Goal: Task Accomplishment & Management: Manage account settings

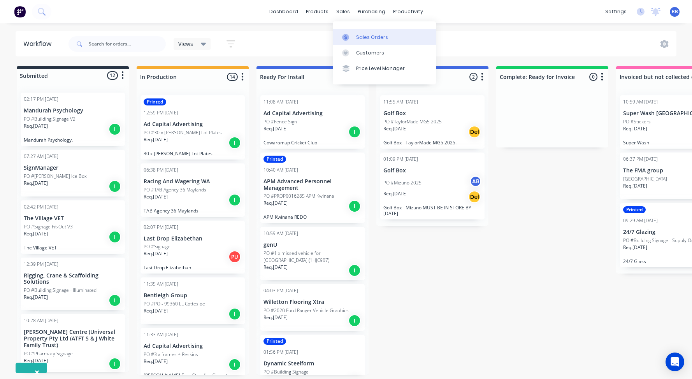
click at [367, 37] on div "Sales Orders" at bounding box center [372, 37] width 32 height 7
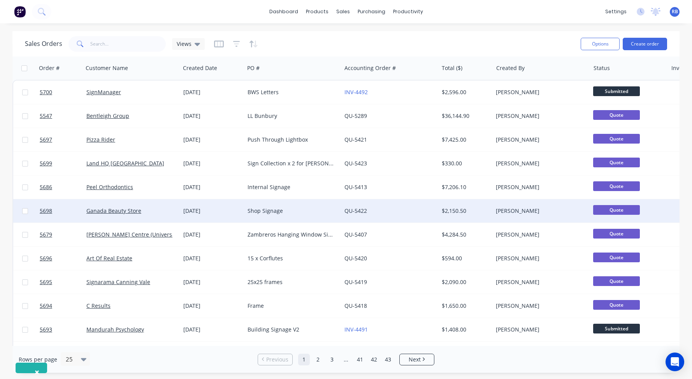
click at [155, 207] on div "Ganada Beauty Store" at bounding box center [131, 210] width 97 height 23
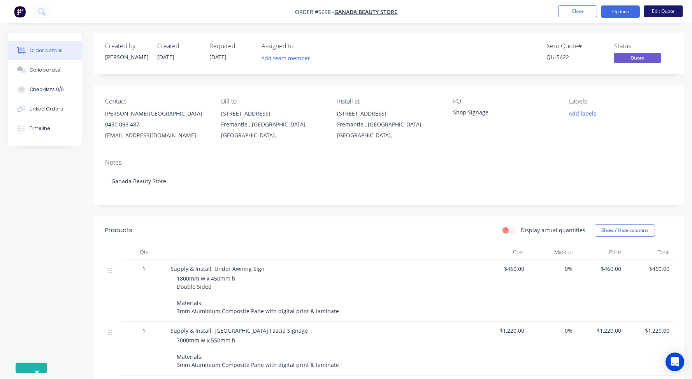
click at [662, 15] on button "Edit Quote" at bounding box center [663, 11] width 39 height 12
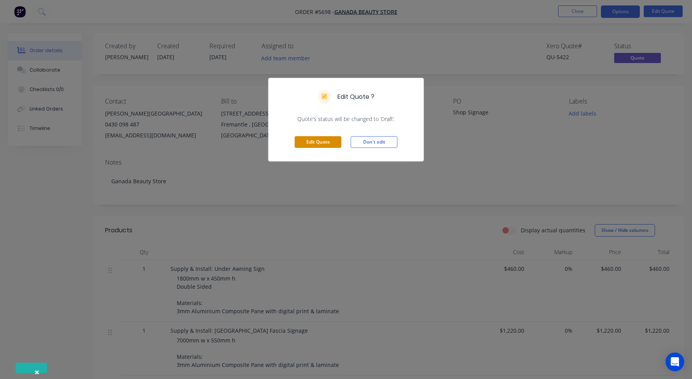
click at [324, 138] on button "Edit Quote" at bounding box center [318, 142] width 47 height 12
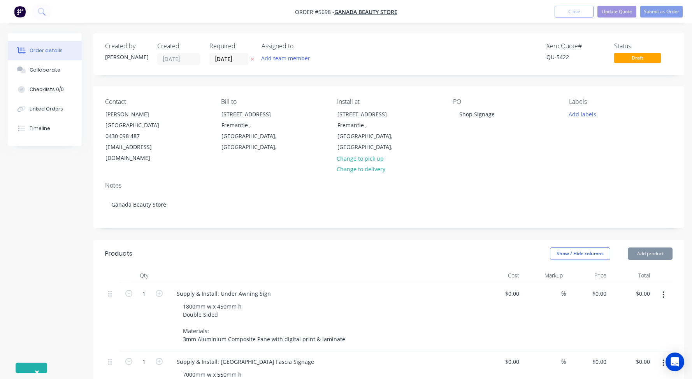
type input "$460.00"
type input "$1,220.00"
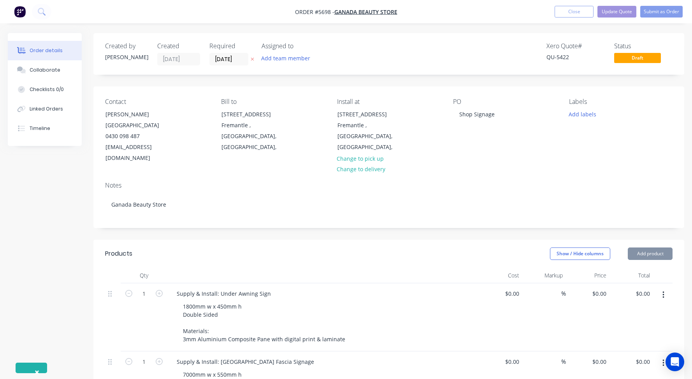
type input "$1,220.00"
type input "$275.00"
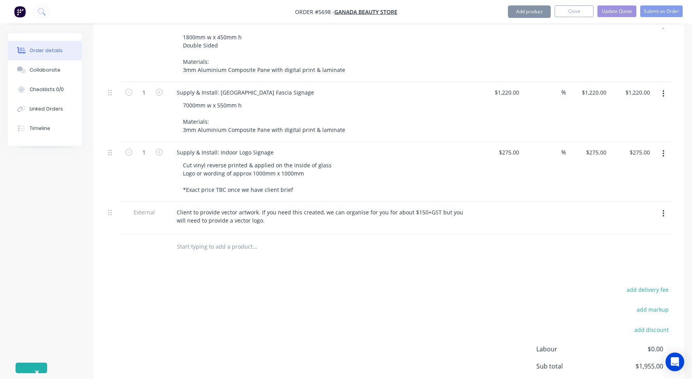
scroll to position [284, 0]
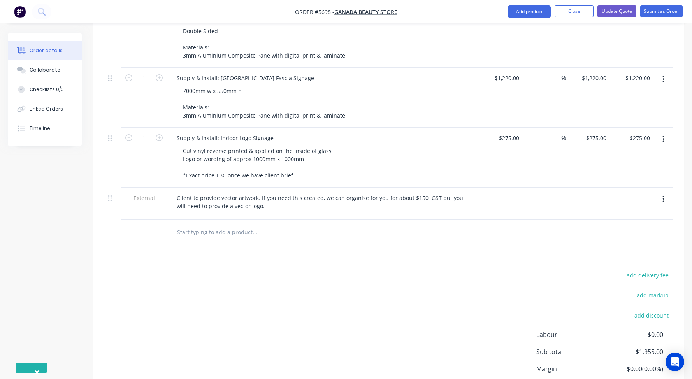
click at [197, 225] on input "text" at bounding box center [255, 233] width 156 height 16
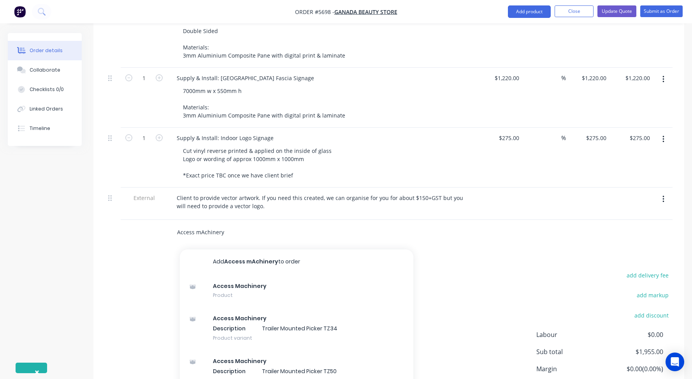
drag, startPoint x: 221, startPoint y: 211, endPoint x: 198, endPoint y: 210, distance: 23.4
click at [198, 225] on input "Access mAchinery" at bounding box center [255, 233] width 156 height 16
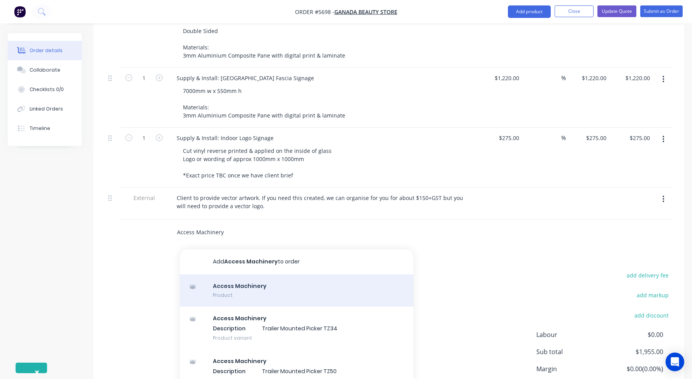
type input "Access Machinery"
click at [227, 274] on div "Access Machinery Product" at bounding box center [297, 290] width 234 height 33
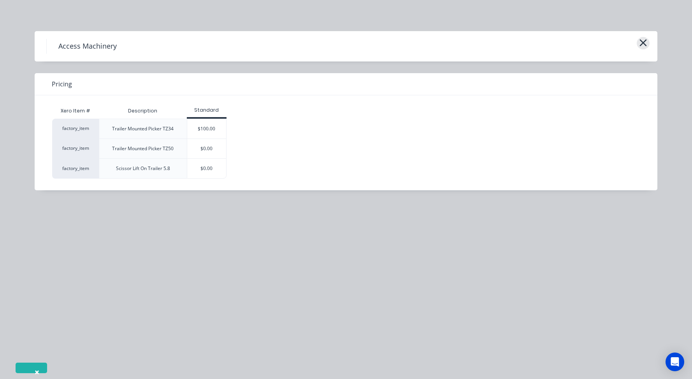
click at [640, 42] on icon "button" at bounding box center [643, 42] width 8 height 11
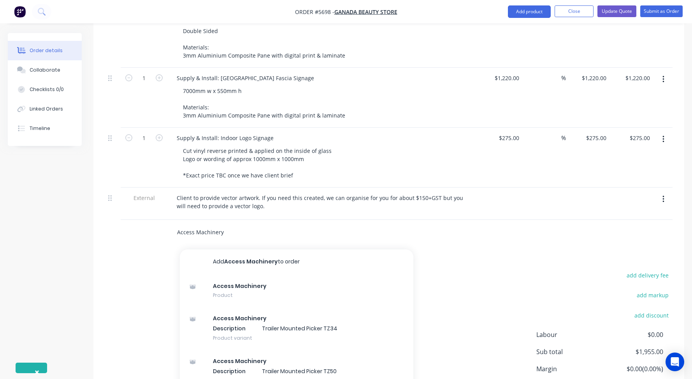
click at [202, 225] on input "Access Machinery" at bounding box center [255, 233] width 156 height 16
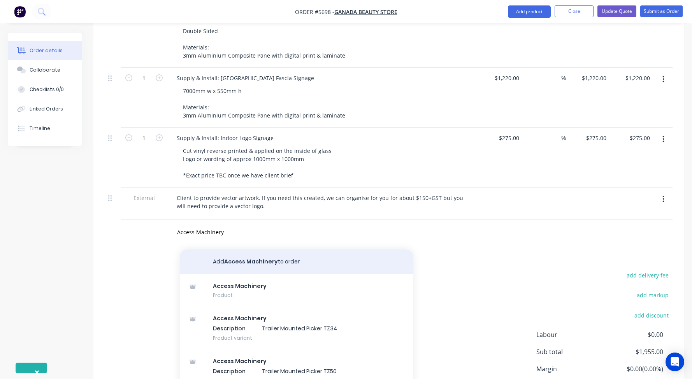
click at [237, 250] on button "Add Access Machinery to order" at bounding box center [297, 262] width 234 height 25
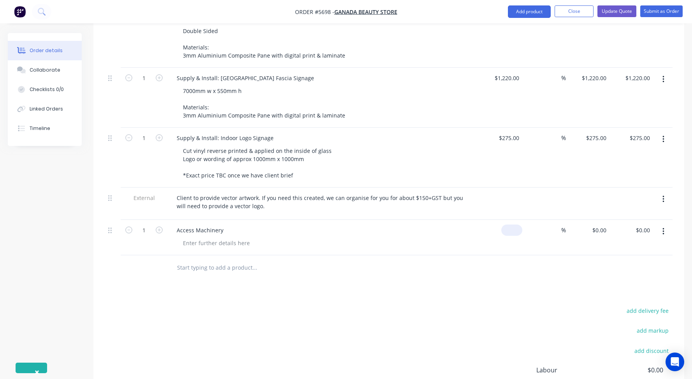
click at [513, 225] on div "$0.00" at bounding box center [511, 230] width 21 height 11
type input "$390.00"
click at [203, 237] on div at bounding box center [216, 242] width 79 height 11
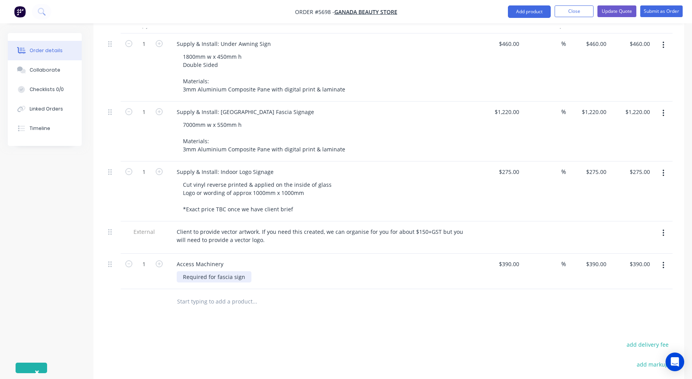
scroll to position [246, 0]
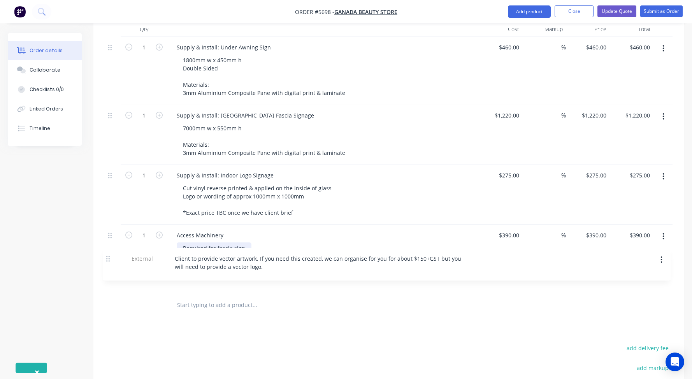
drag, startPoint x: 109, startPoint y: 212, endPoint x: 107, endPoint y: 259, distance: 47.5
click at [107, 259] on div "1 Supply & Install: Under Awning Sign 1800mm w x 450mm h Double Sided Materials…" at bounding box center [389, 165] width 568 height 256
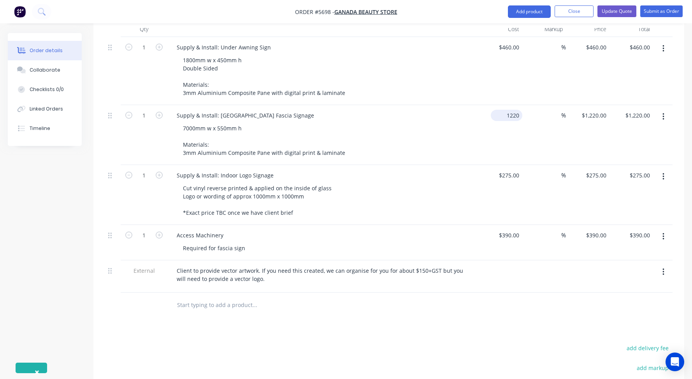
click at [506, 110] on div "1220 $1,220.00" at bounding box center [507, 115] width 32 height 11
type input "$1,320.00"
click at [450, 123] on div "7000mm w x 550mm h Materials: 3mm Aluminium Composite Pane with digital print &…" at bounding box center [326, 141] width 299 height 36
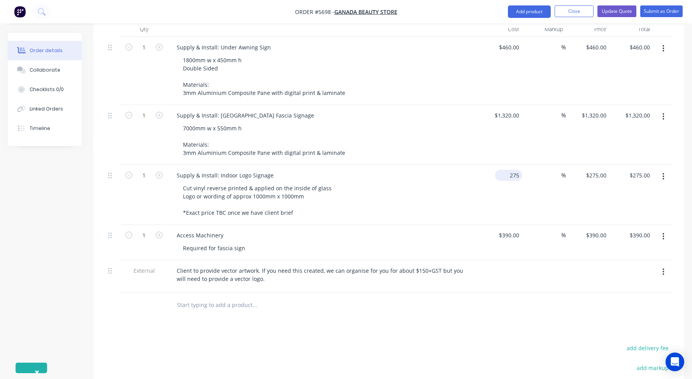
click at [507, 170] on div "275 $275.00" at bounding box center [508, 175] width 27 height 11
type input "$295.00"
click at [476, 128] on div "Supply & Install: Main Street Fascia Signage 7000mm w x 550mm h Materials: 3mm …" at bounding box center [322, 135] width 311 height 60
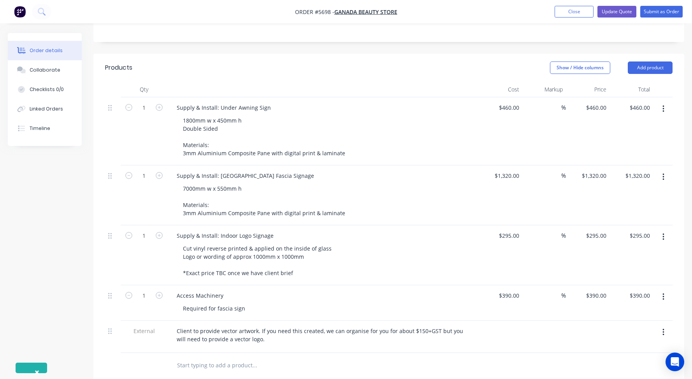
scroll to position [185, 0]
click at [513, 104] on input "460" at bounding box center [510, 109] width 24 height 11
type input "$480.00"
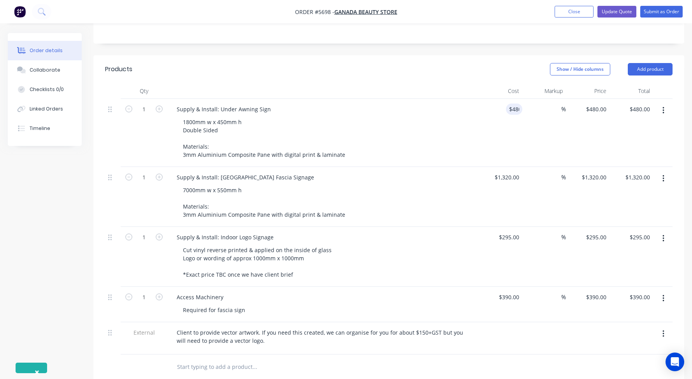
click at [446, 120] on div "1800mm w x 450mm h Double Sided Materials: 3mm Aluminium Composite Pane with di…" at bounding box center [326, 138] width 299 height 44
click at [647, 63] on button "Add product" at bounding box center [650, 69] width 45 height 12
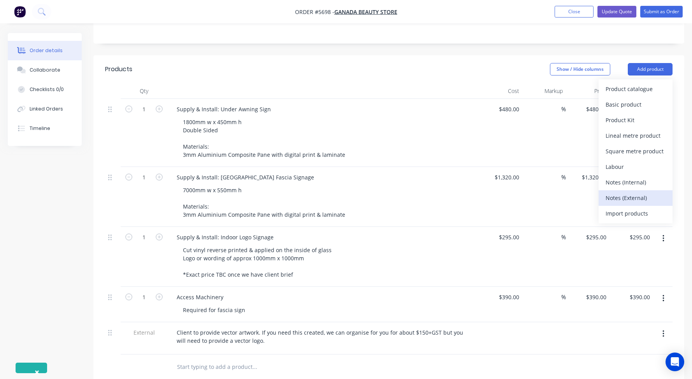
click at [618, 192] on div "Notes (External)" at bounding box center [636, 197] width 60 height 11
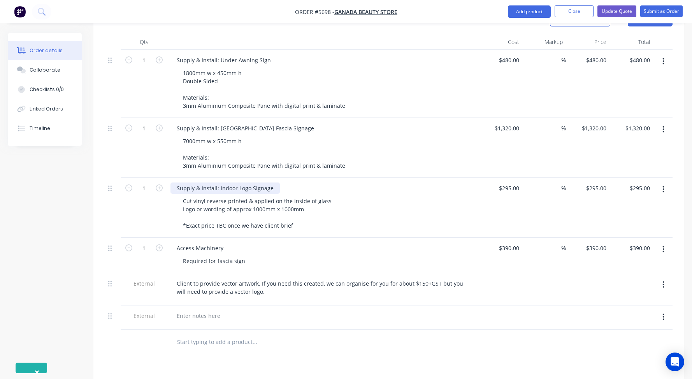
scroll to position [252, 0]
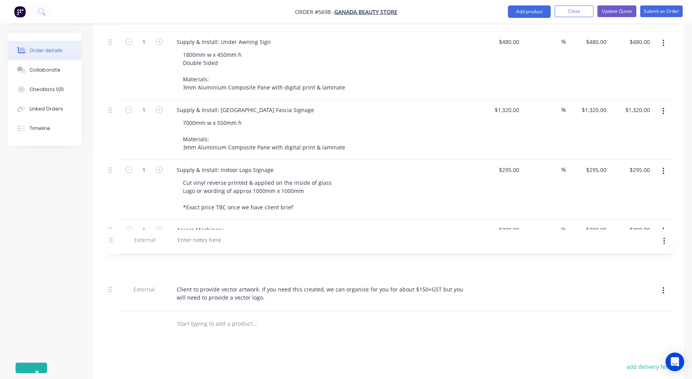
drag, startPoint x: 110, startPoint y: 275, endPoint x: 110, endPoint y: 236, distance: 38.9
click at [110, 236] on div "1 Supply & Install: Under Awning Sign 1800mm w x 450mm h Double Sided Materials…" at bounding box center [389, 172] width 568 height 280
click at [204, 260] on div at bounding box center [198, 265] width 56 height 11
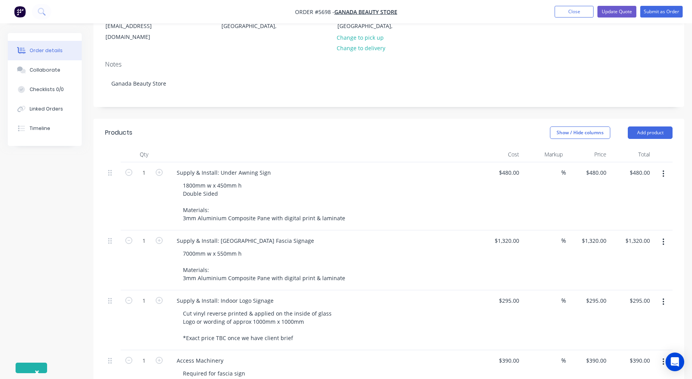
scroll to position [122, 0]
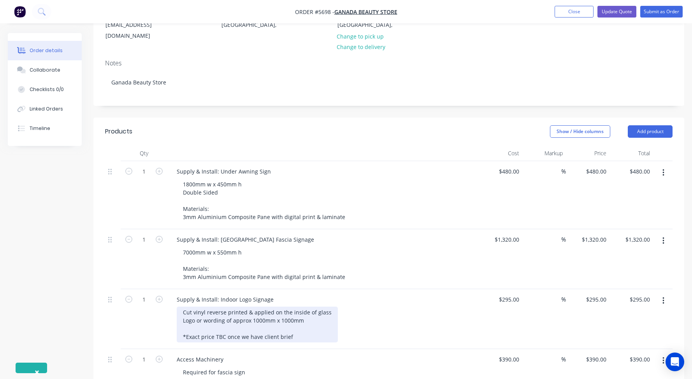
click at [306, 307] on div "Cut vinyl reverse printed & applied on the inside of glass Logo or wording of a…" at bounding box center [257, 325] width 161 height 36
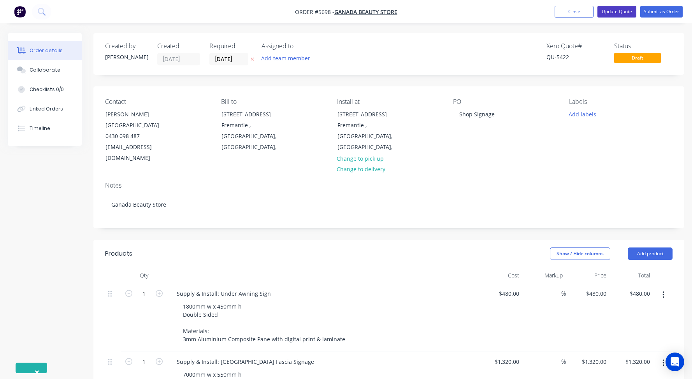
scroll to position [0, 0]
click at [624, 11] on button "Update Quote" at bounding box center [616, 12] width 39 height 12
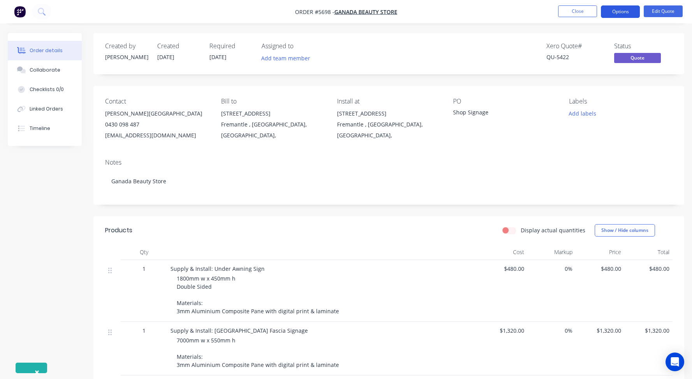
click at [620, 11] on button "Options" at bounding box center [620, 11] width 39 height 12
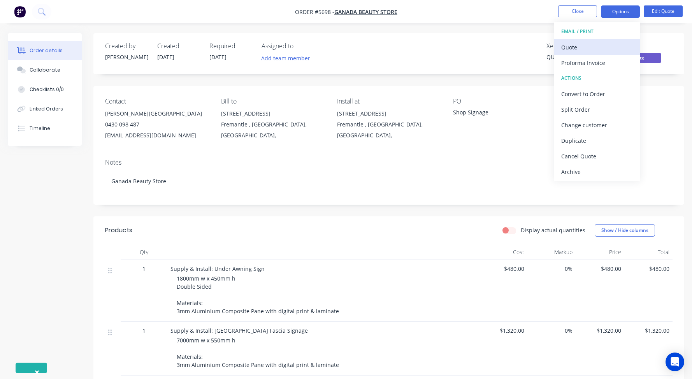
click at [585, 46] on div "Quote" at bounding box center [597, 47] width 72 height 11
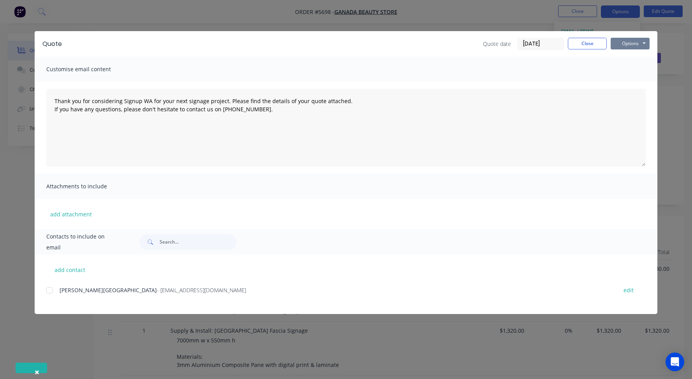
click at [634, 40] on button "Options" at bounding box center [630, 44] width 39 height 12
click at [626, 70] on button "Print" at bounding box center [636, 70] width 50 height 13
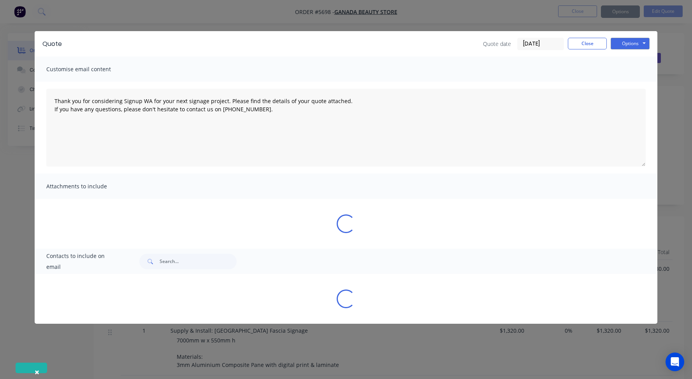
type textarea "Thank you for considering Signup WA for your next signage project. Please find …"
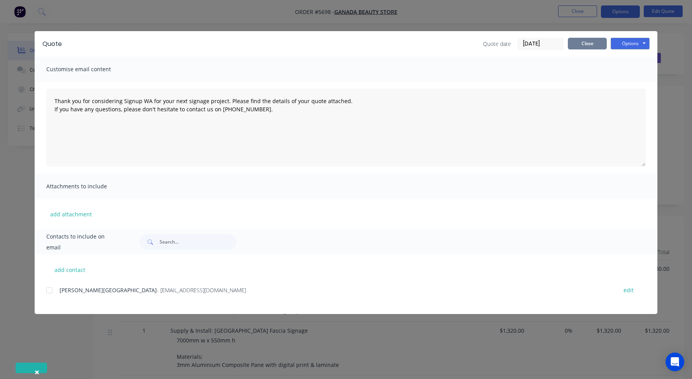
click at [585, 41] on button "Close" at bounding box center [587, 44] width 39 height 12
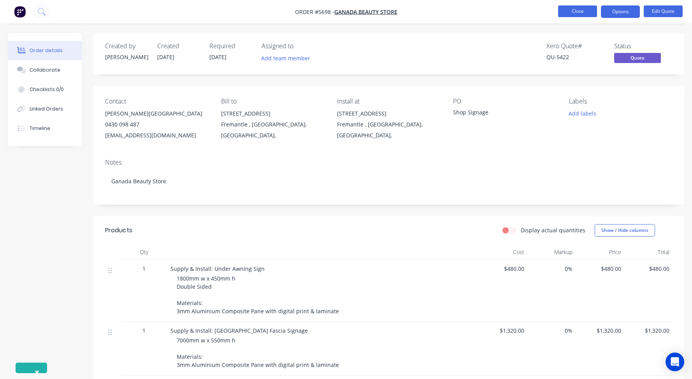
click at [573, 12] on button "Close" at bounding box center [577, 11] width 39 height 12
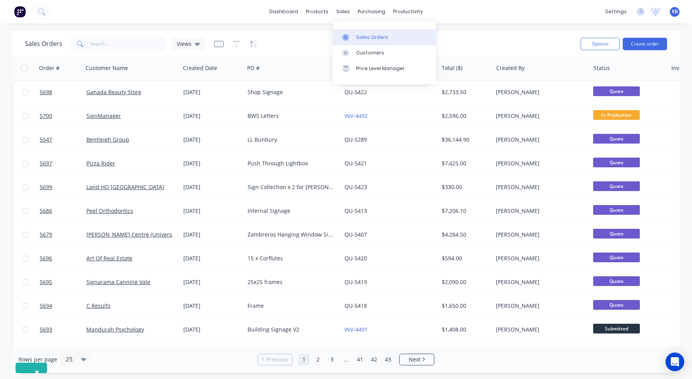
click at [369, 35] on div "Sales Orders" at bounding box center [372, 37] width 32 height 7
click at [362, 35] on div "Sales Orders" at bounding box center [372, 37] width 32 height 7
click at [364, 39] on div "Sales Orders" at bounding box center [372, 37] width 32 height 7
click at [104, 41] on input "text" at bounding box center [128, 44] width 76 height 16
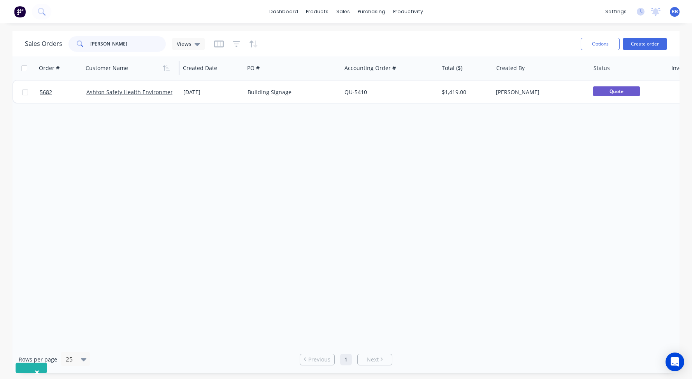
type input "Ashton"
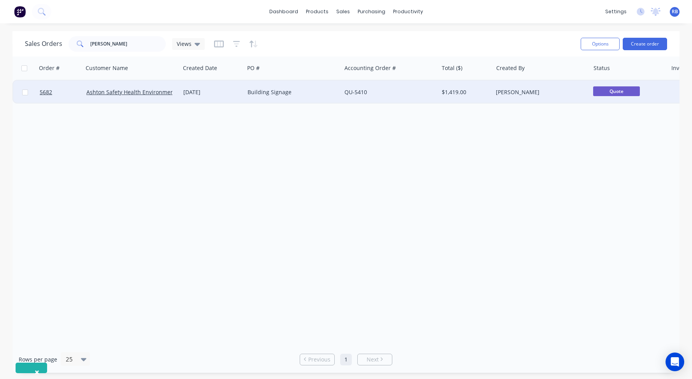
drag, startPoint x: 124, startPoint y: 65, endPoint x: 314, endPoint y: 94, distance: 192.2
click at [314, 94] on div "Building Signage" at bounding box center [291, 92] width 86 height 8
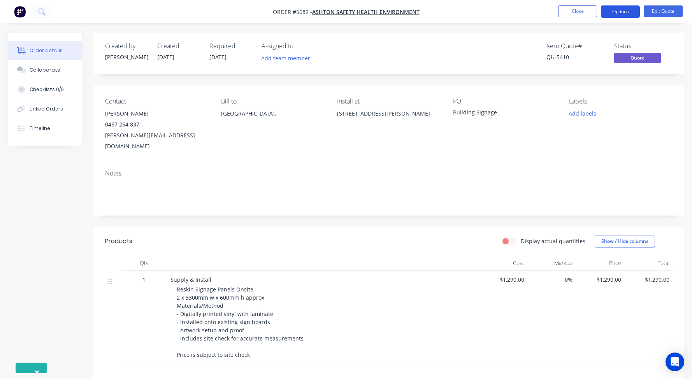
click at [617, 17] on button "Options" at bounding box center [620, 11] width 39 height 12
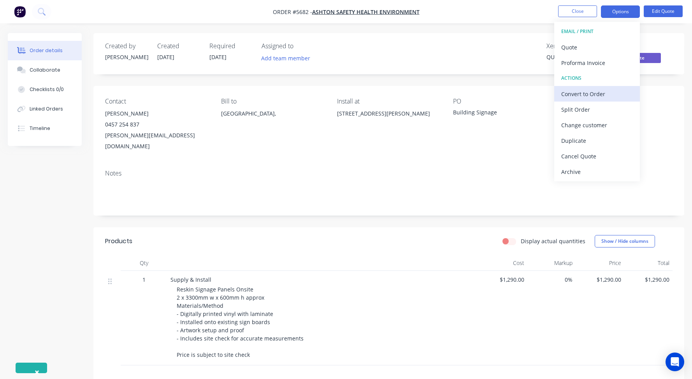
click at [583, 93] on div "Convert to Order" at bounding box center [597, 93] width 72 height 11
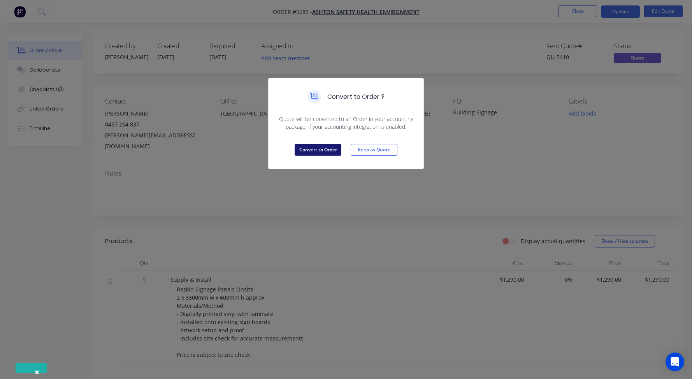
click at [320, 148] on button "Convert to Order" at bounding box center [318, 150] width 47 height 12
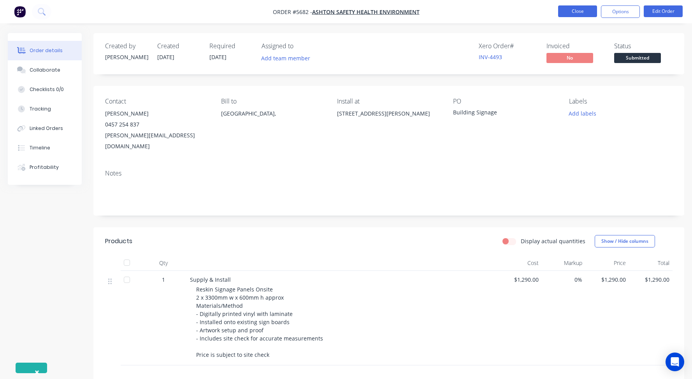
click at [579, 12] on button "Close" at bounding box center [577, 11] width 39 height 12
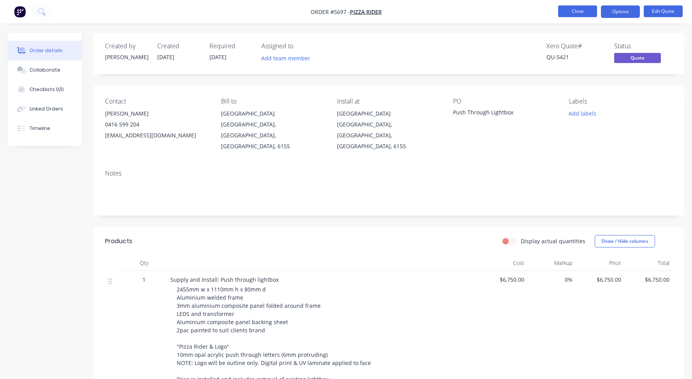
click at [580, 13] on button "Close" at bounding box center [577, 11] width 39 height 12
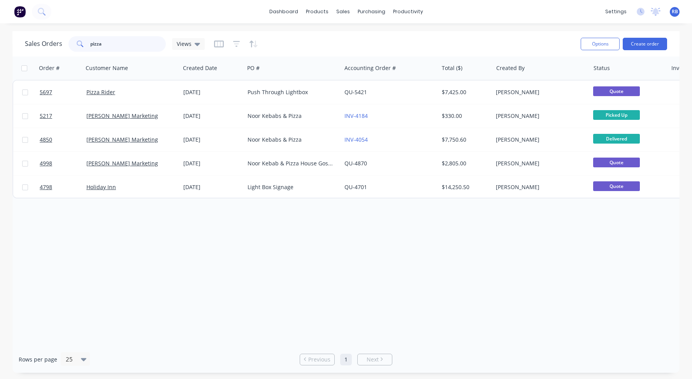
drag, startPoint x: 134, startPoint y: 43, endPoint x: 66, endPoint y: 42, distance: 68.1
click at [75, 42] on div "pizza" at bounding box center [117, 44] width 97 height 16
type input "dynamic"
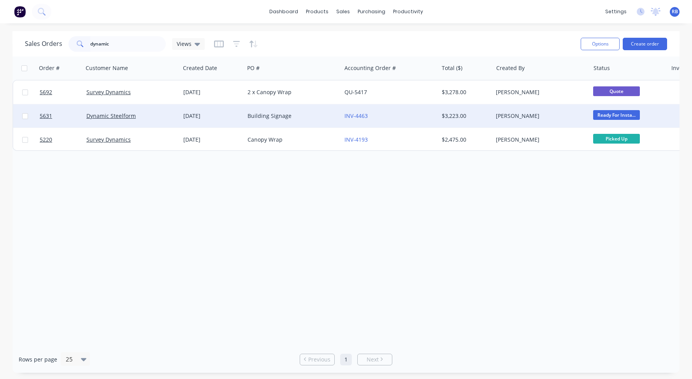
click at [154, 113] on div "Dynamic Steelform" at bounding box center [129, 116] width 86 height 8
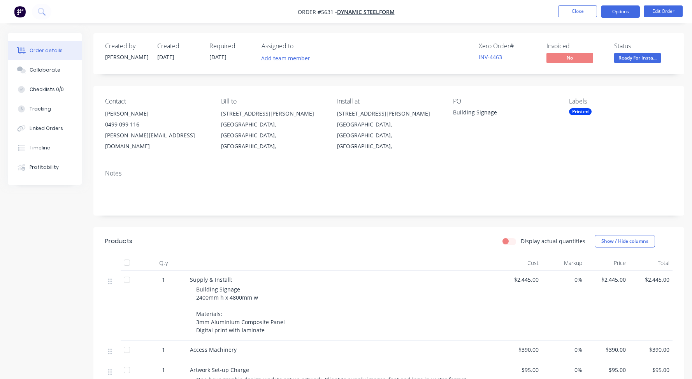
click at [622, 11] on button "Options" at bounding box center [620, 11] width 39 height 12
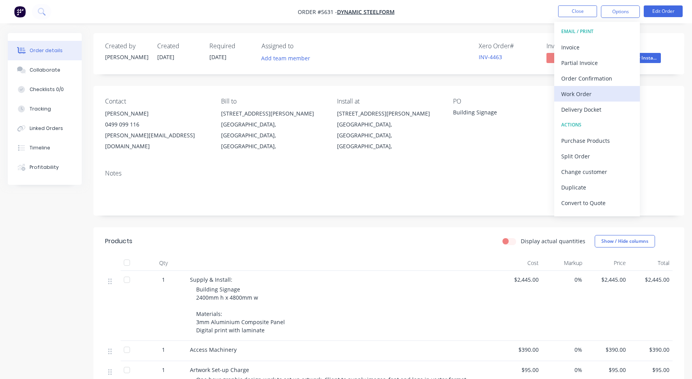
click at [574, 95] on div "Work Order" at bounding box center [597, 93] width 72 height 11
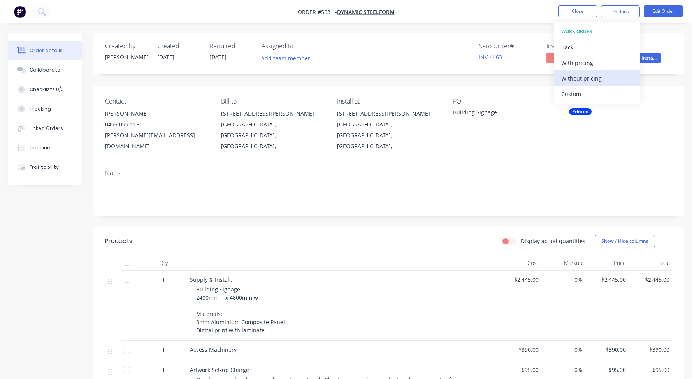
click at [576, 76] on div "Without pricing" at bounding box center [597, 78] width 72 height 11
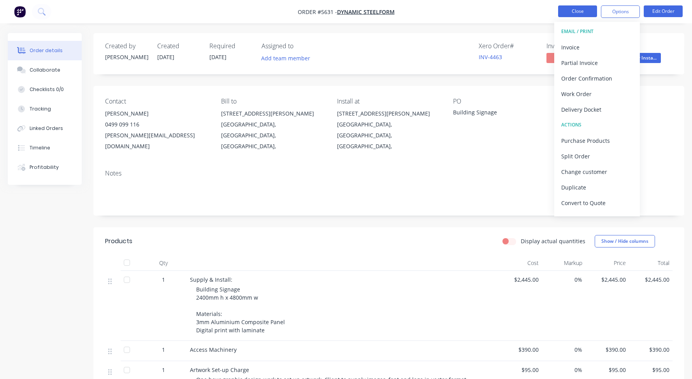
click at [581, 11] on button "Close" at bounding box center [577, 11] width 39 height 12
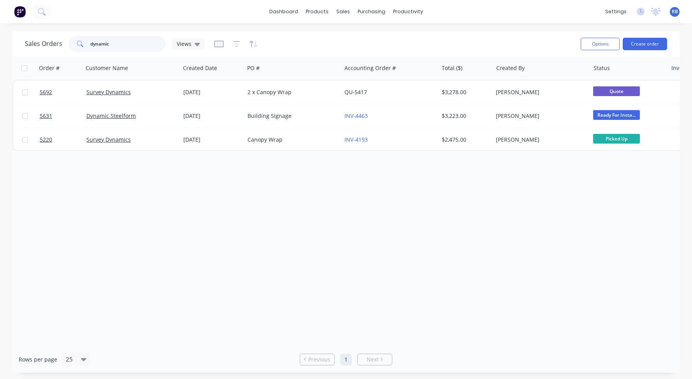
drag, startPoint x: 117, startPoint y: 42, endPoint x: 28, endPoint y: 37, distance: 88.5
click at [28, 37] on div "Sales Orders dynamic Views" at bounding box center [115, 44] width 180 height 16
type input "everest"
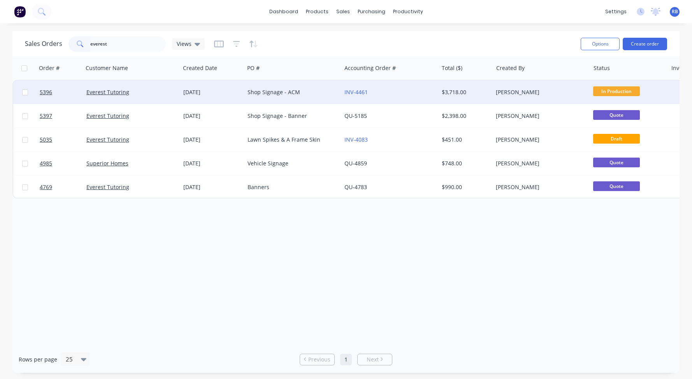
click at [141, 96] on div "Everest Tutoring" at bounding box center [129, 92] width 86 height 8
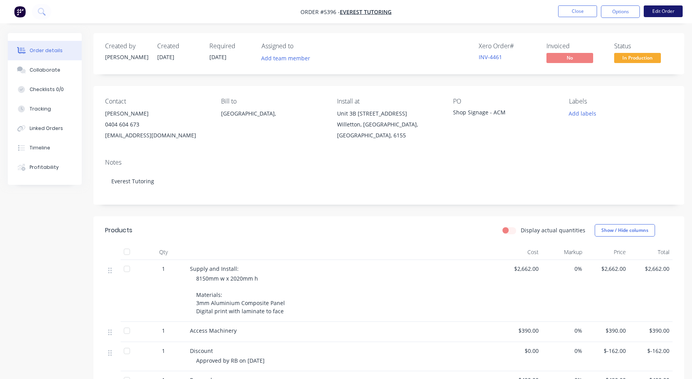
click at [671, 10] on button "Edit Order" at bounding box center [663, 11] width 39 height 12
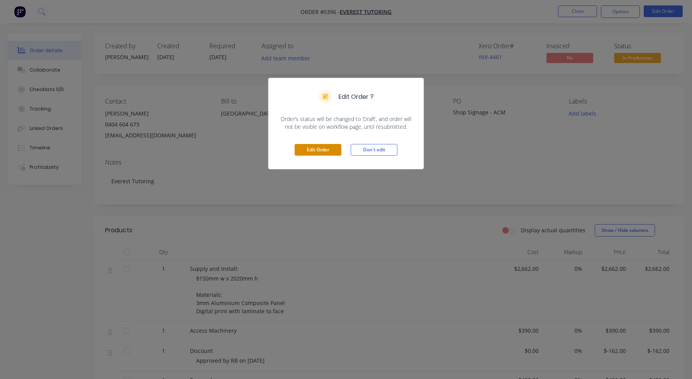
click at [310, 151] on button "Edit Order" at bounding box center [318, 150] width 47 height 12
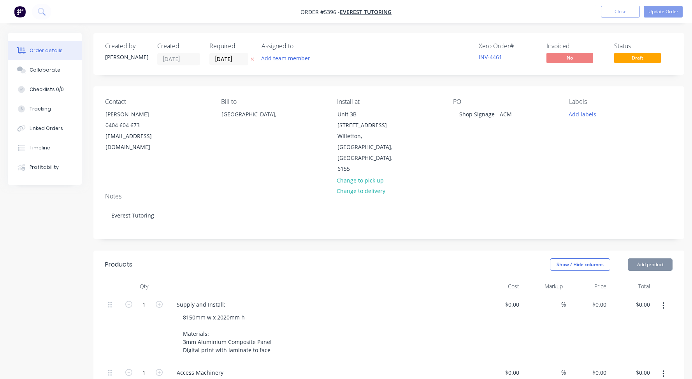
type input "$2,662.00"
type input "$390.00"
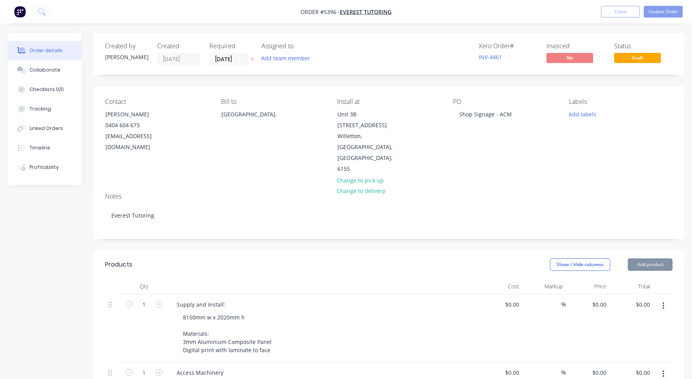
type input "$390.00"
type input "$-162.00"
type input "$490.00"
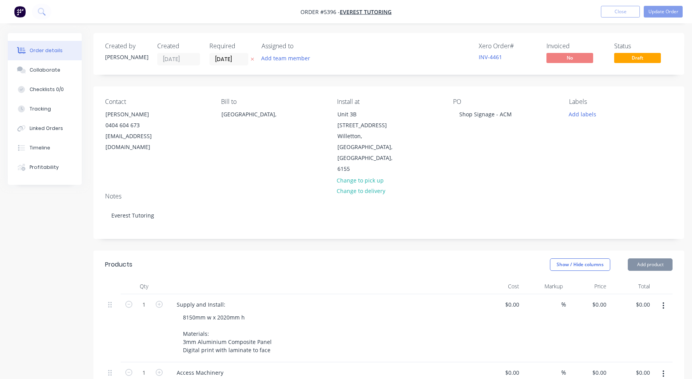
type input "$490.00"
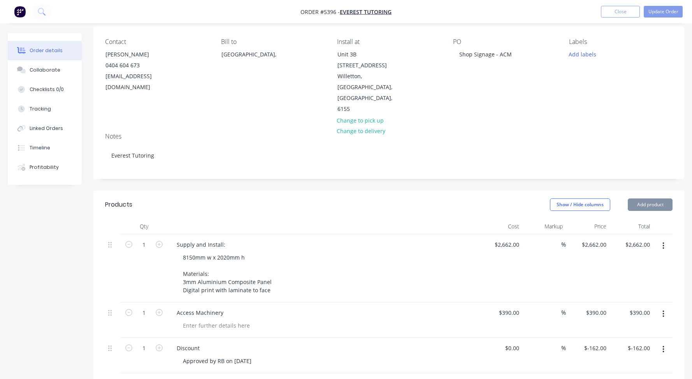
scroll to position [63, 0]
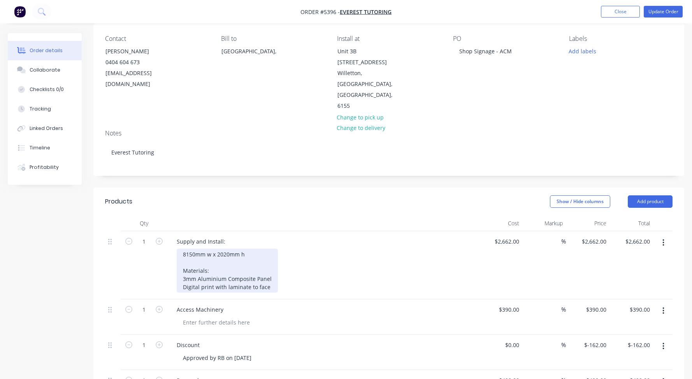
click at [223, 254] on div "8150mm w x 2020mm h Materials: 3mm Aluminium Composite Panel Digital print with…" at bounding box center [227, 271] width 101 height 44
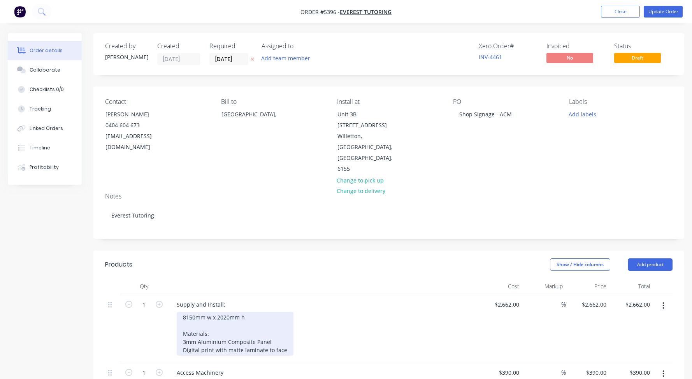
scroll to position [0, 0]
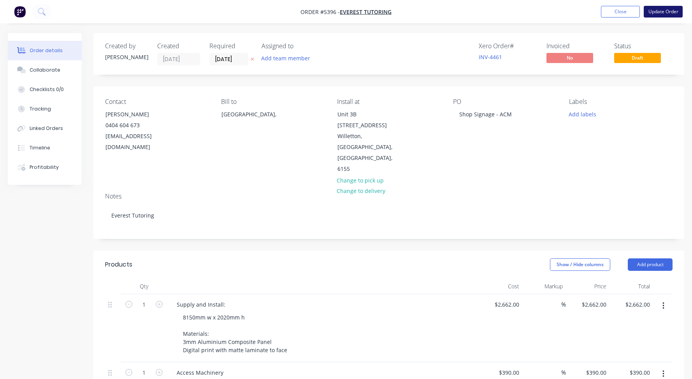
click at [662, 9] on button "Update Order" at bounding box center [663, 12] width 39 height 12
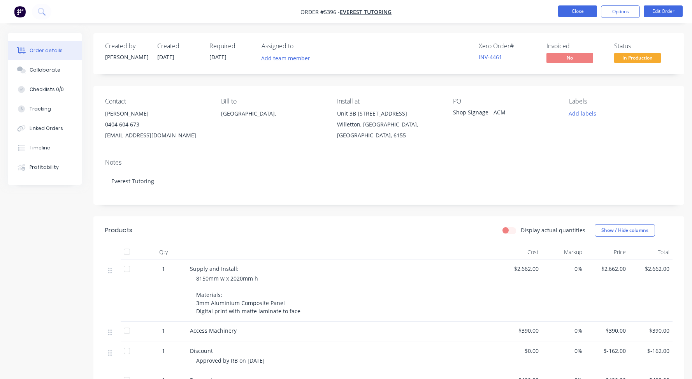
click at [579, 14] on button "Close" at bounding box center [577, 11] width 39 height 12
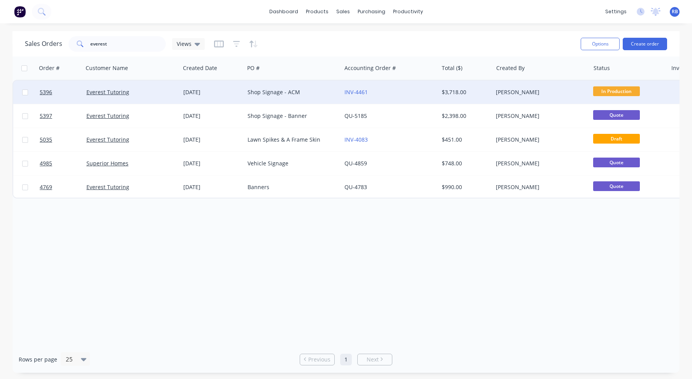
click at [273, 92] on div "Shop Signage - ACM" at bounding box center [291, 92] width 86 height 8
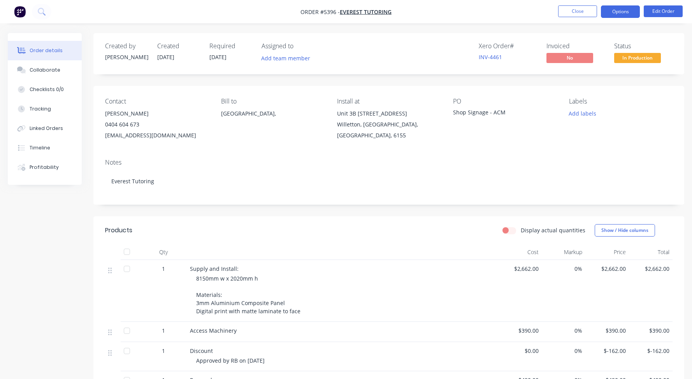
click at [613, 16] on button "Options" at bounding box center [620, 11] width 39 height 12
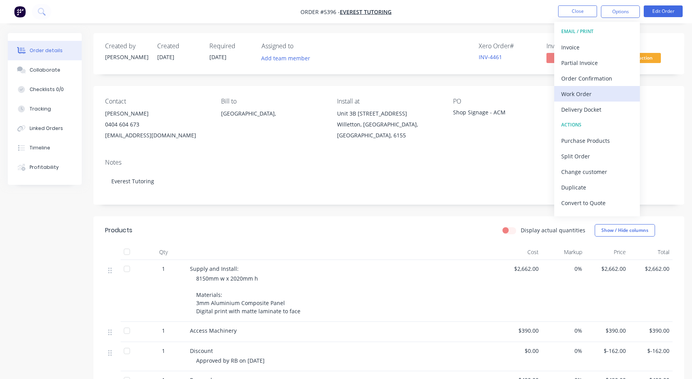
click at [583, 93] on div "Work Order" at bounding box center [597, 93] width 72 height 11
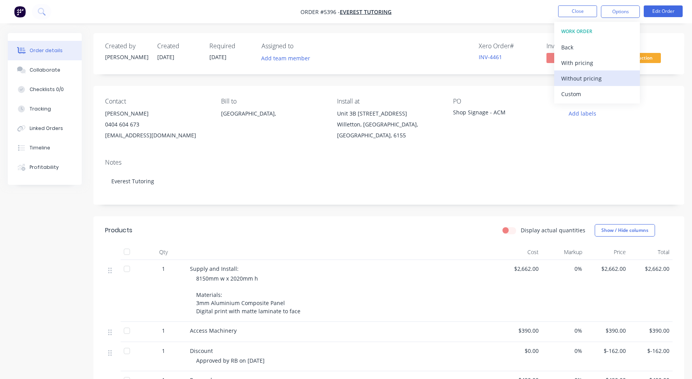
click at [580, 75] on div "Without pricing" at bounding box center [597, 78] width 72 height 11
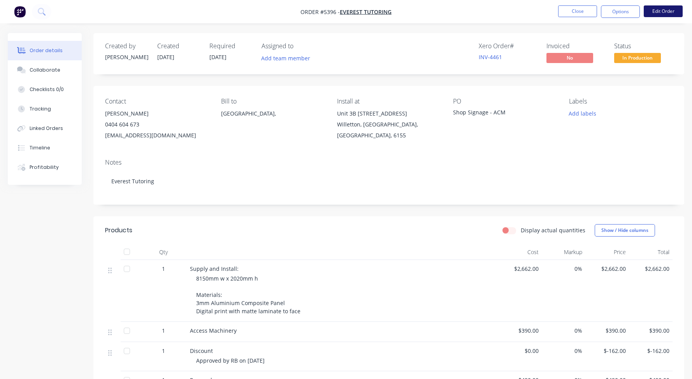
click at [661, 8] on button "Edit Order" at bounding box center [663, 11] width 39 height 12
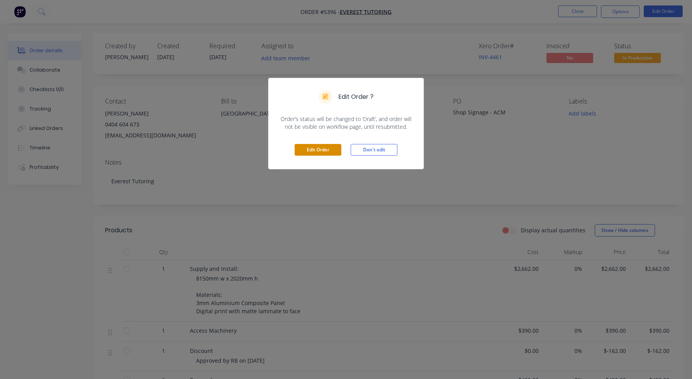
click at [315, 151] on button "Edit Order" at bounding box center [318, 150] width 47 height 12
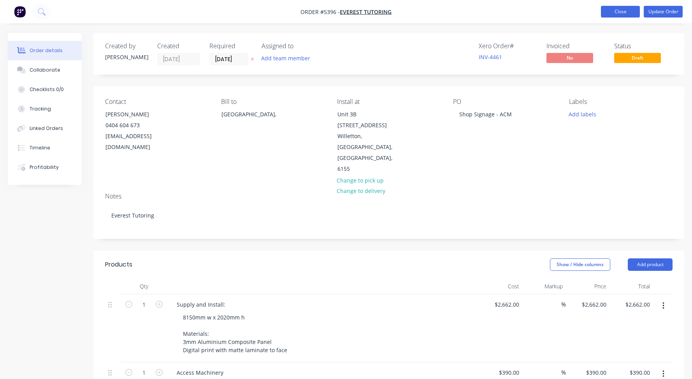
click at [617, 11] on button "Close" at bounding box center [620, 12] width 39 height 12
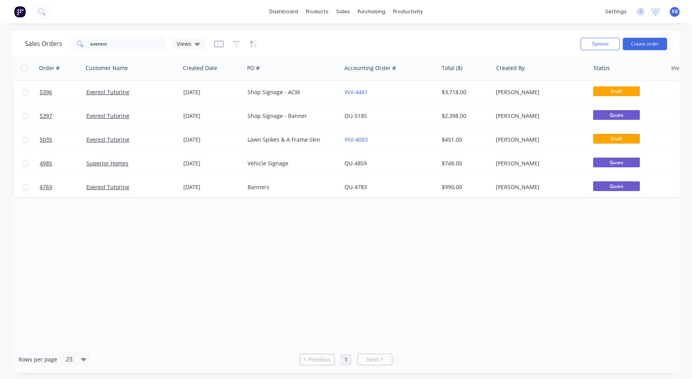
click at [676, 14] on span "RB" at bounding box center [675, 11] width 6 height 7
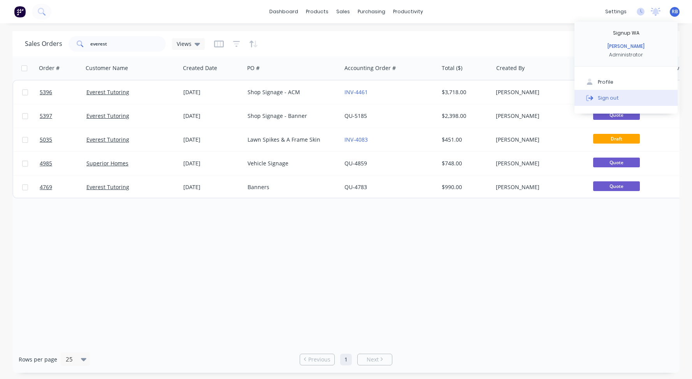
click at [611, 97] on div "Sign out" at bounding box center [608, 97] width 21 height 7
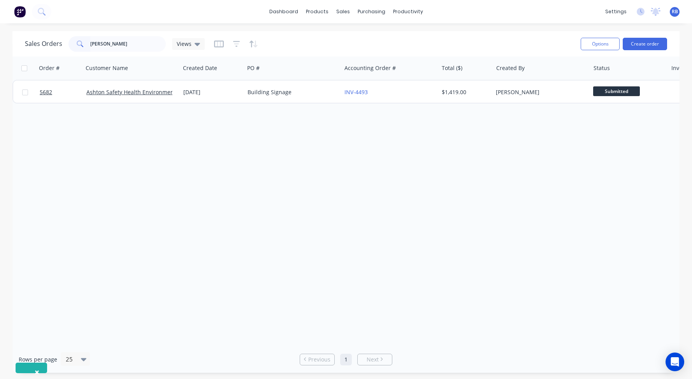
click at [39, 38] on div "Sales Orders Ashton Views" at bounding box center [115, 44] width 180 height 16
type input "flourish"
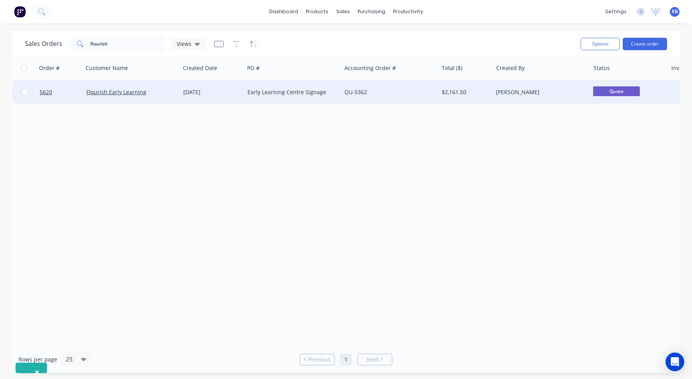
click at [302, 86] on div "Early Learning Centre Signage" at bounding box center [292, 92] width 97 height 23
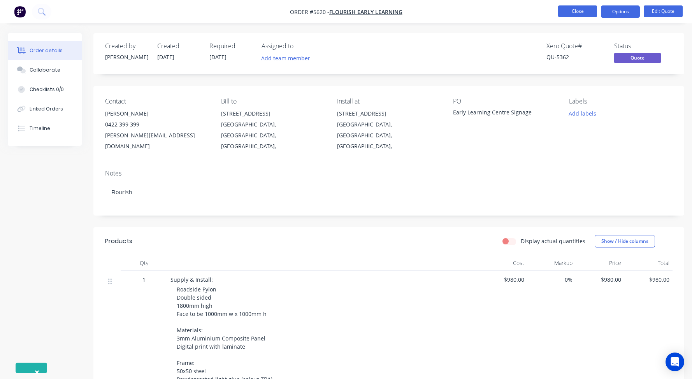
click at [571, 14] on button "Close" at bounding box center [577, 11] width 39 height 12
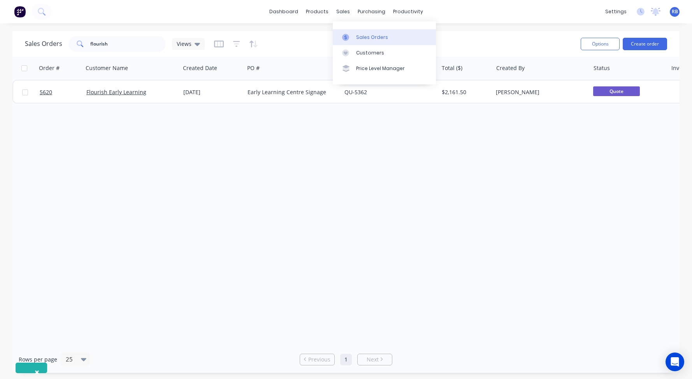
click at [361, 30] on link "Sales Orders" at bounding box center [384, 37] width 103 height 16
drag, startPoint x: 136, startPoint y: 43, endPoint x: 67, endPoint y: 43, distance: 68.9
click at [67, 43] on div "Sales Orders flourish Views" at bounding box center [115, 44] width 180 height 16
type input "land"
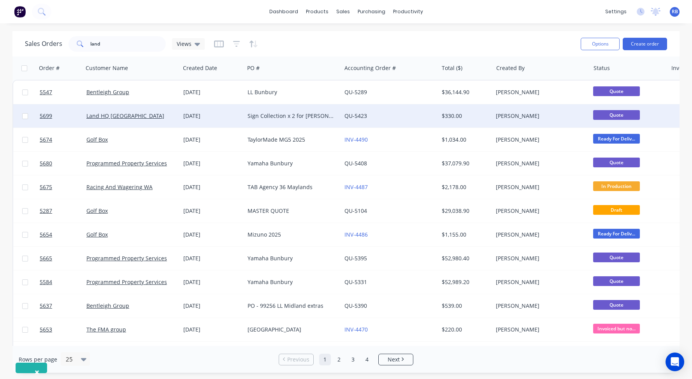
click at [153, 115] on div "Land HQ WA" at bounding box center [129, 116] width 86 height 8
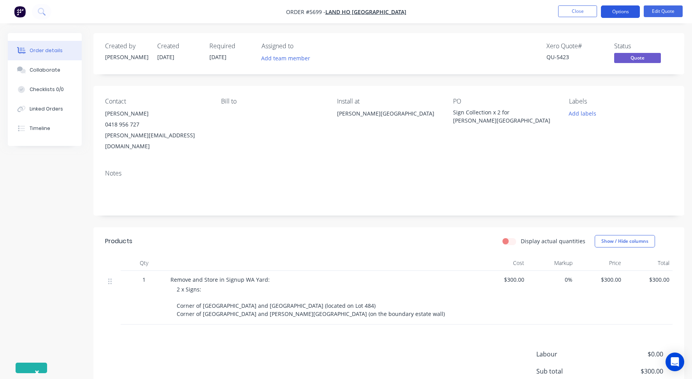
click at [626, 12] on button "Options" at bounding box center [620, 11] width 39 height 12
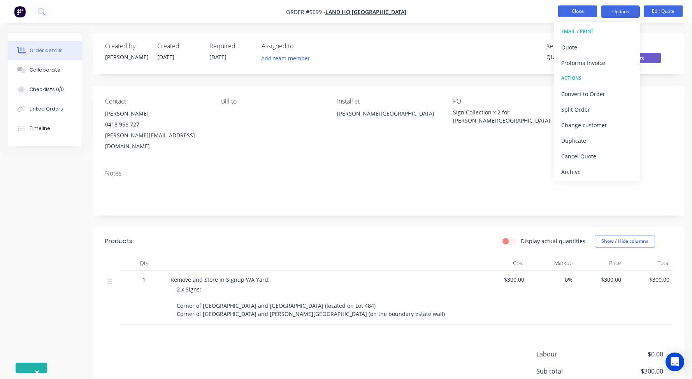
click at [586, 16] on button "Close" at bounding box center [577, 11] width 39 height 12
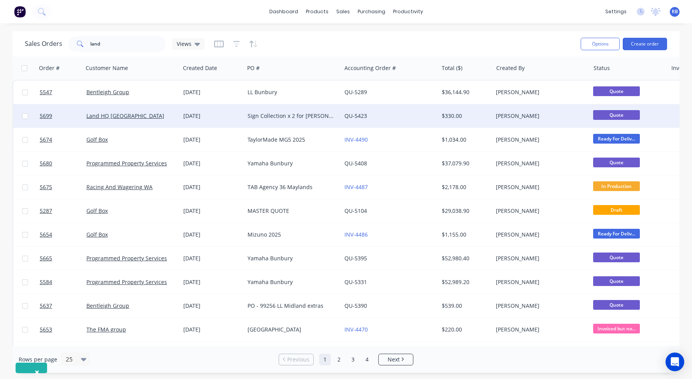
click at [146, 115] on div "Land HQ WA" at bounding box center [129, 116] width 86 height 8
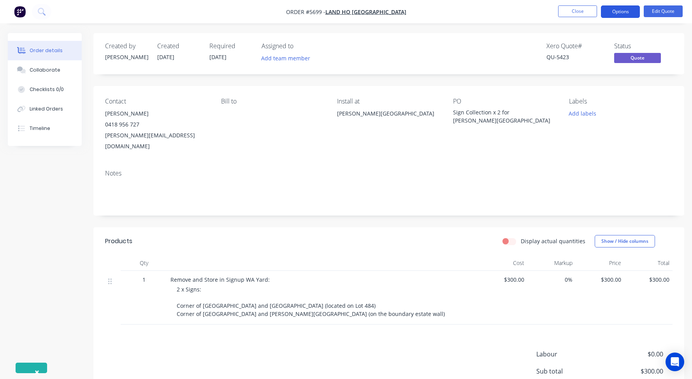
click at [624, 11] on button "Options" at bounding box center [620, 11] width 39 height 12
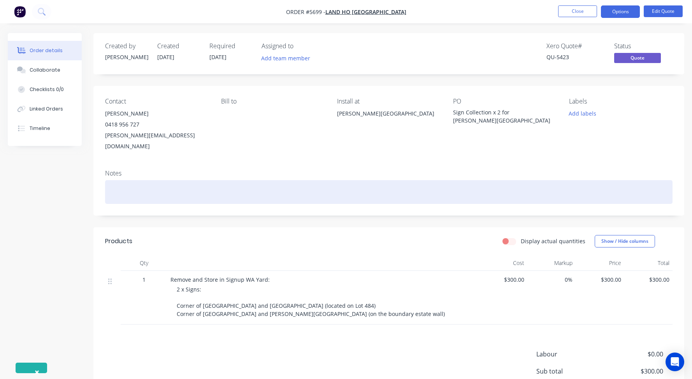
click at [459, 180] on div at bounding box center [389, 192] width 568 height 24
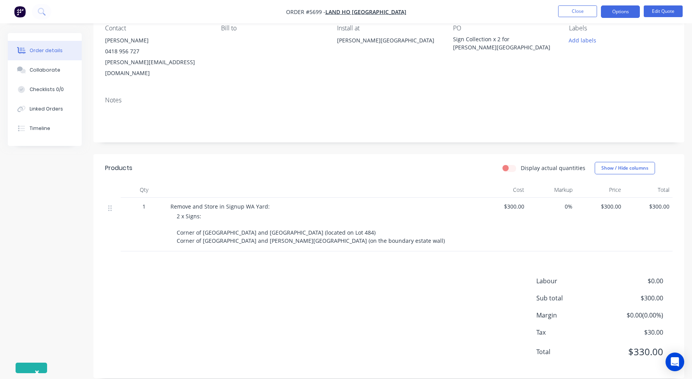
scroll to position [73, 0]
click at [622, 12] on button "Options" at bounding box center [620, 11] width 39 height 12
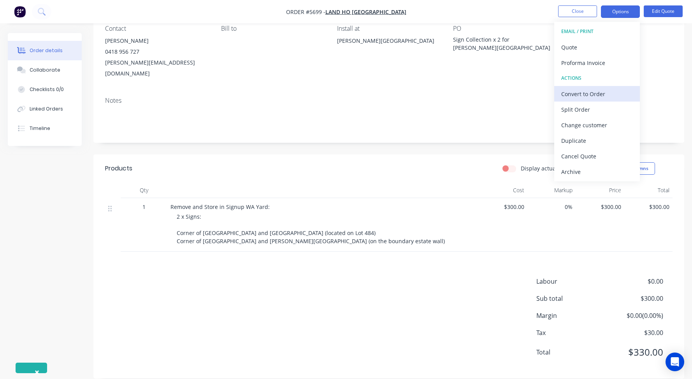
click at [584, 96] on div "Convert to Order" at bounding box center [597, 93] width 72 height 11
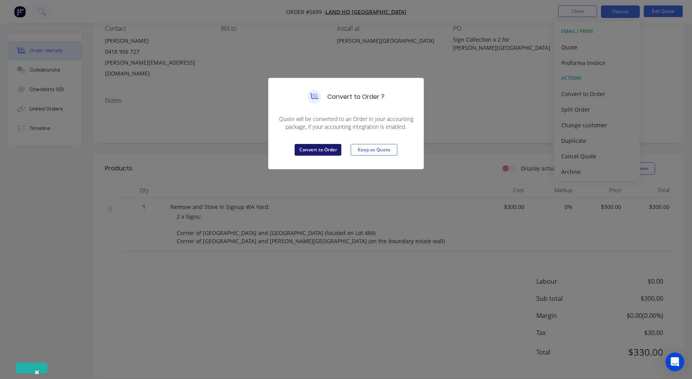
click at [318, 150] on button "Convert to Order" at bounding box center [318, 150] width 47 height 12
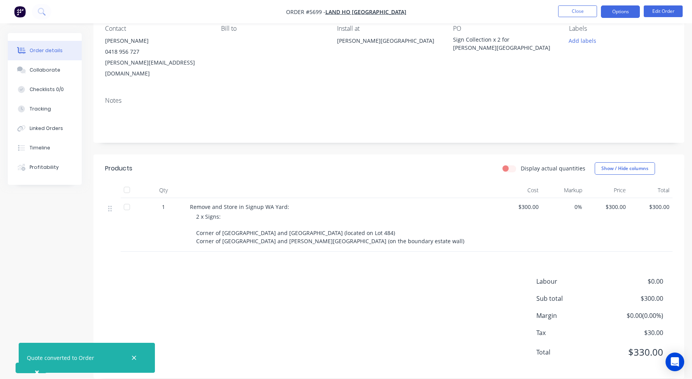
click at [617, 13] on button "Options" at bounding box center [620, 11] width 39 height 12
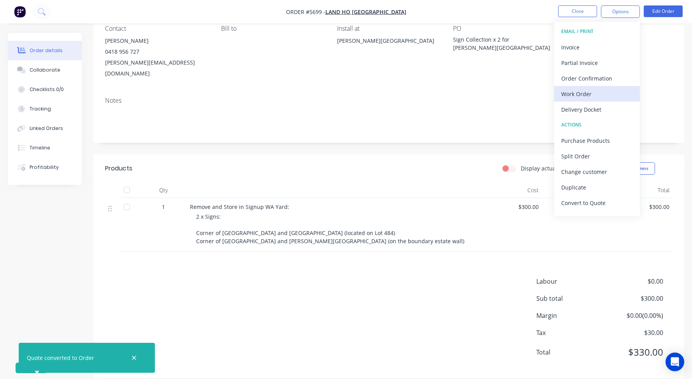
click at [585, 97] on div "Work Order" at bounding box center [597, 93] width 72 height 11
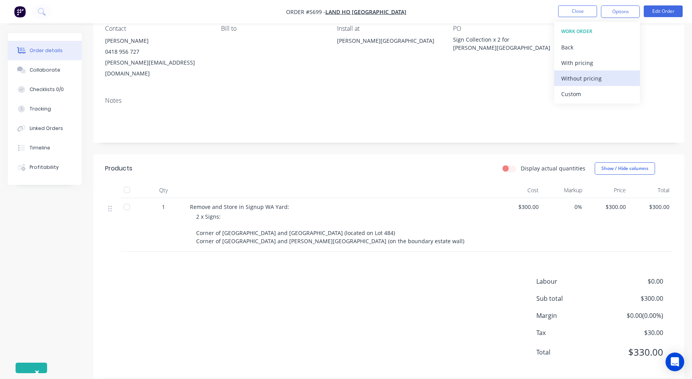
click at [581, 80] on div "Without pricing" at bounding box center [597, 78] width 72 height 11
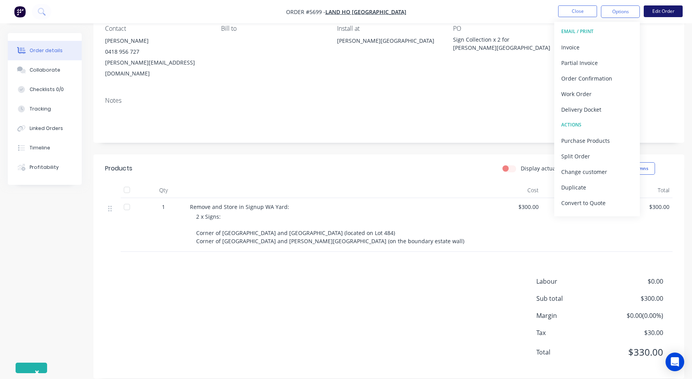
click at [677, 15] on button "Edit Order" at bounding box center [663, 11] width 39 height 12
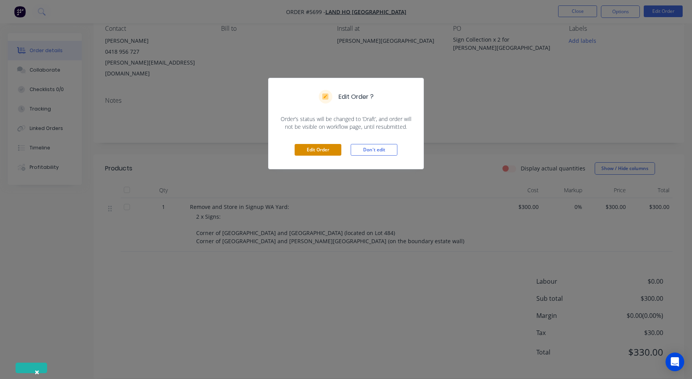
click at [319, 147] on button "Edit Order" at bounding box center [318, 150] width 47 height 12
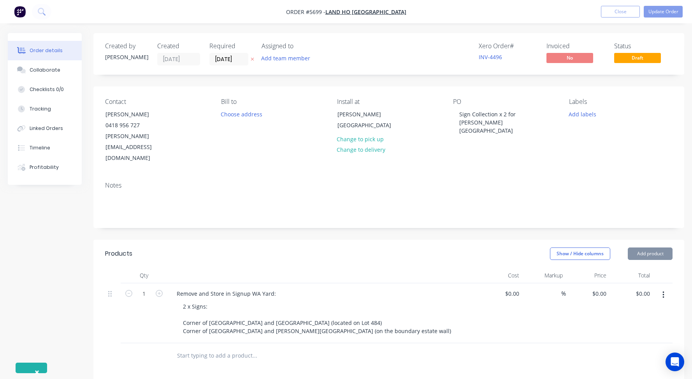
type input "$300.00"
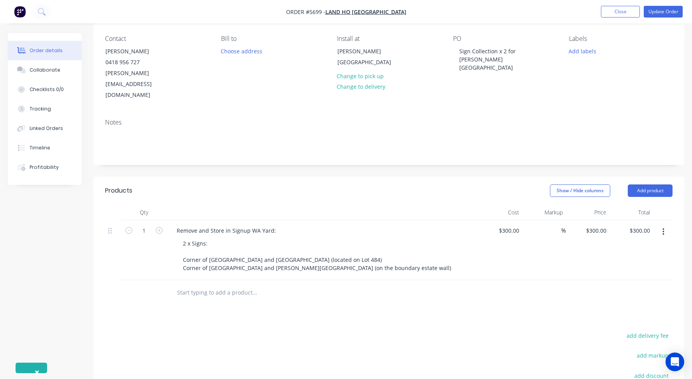
scroll to position [65, 0]
click at [507, 223] on div "300 $300.00" at bounding box center [508, 228] width 27 height 11
type input "$600.00"
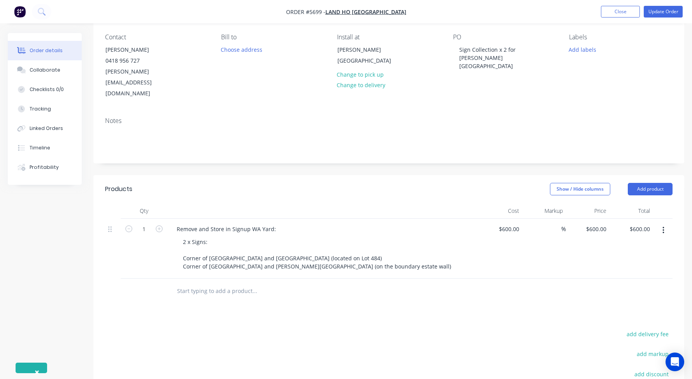
click at [489, 219] on div "$600.00 $600.00" at bounding box center [501, 249] width 44 height 60
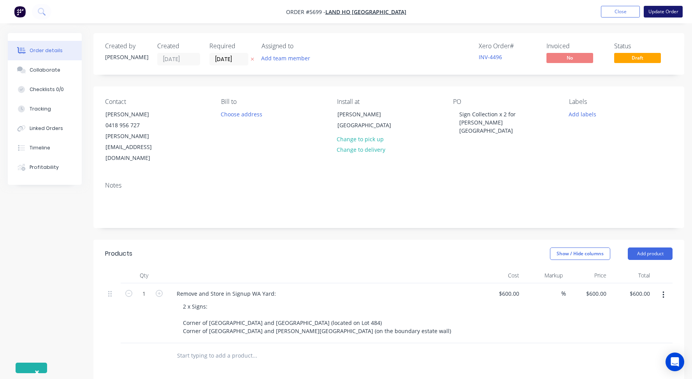
scroll to position [0, 0]
click at [669, 10] on button "Update Order" at bounding box center [663, 12] width 39 height 12
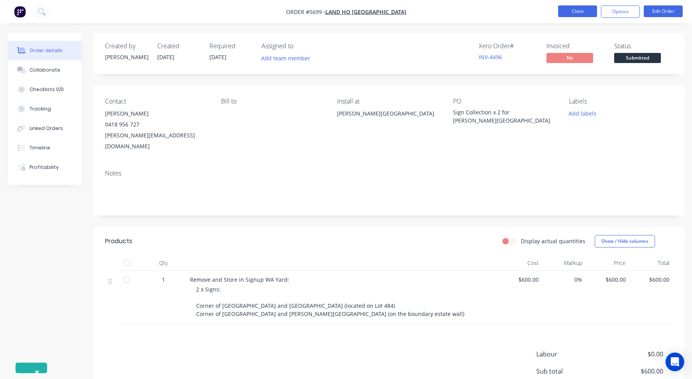
click at [576, 12] on button "Close" at bounding box center [577, 11] width 39 height 12
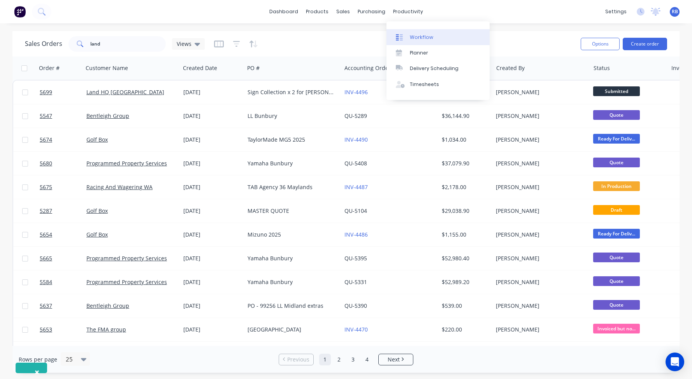
click at [415, 34] on div "Workflow" at bounding box center [421, 37] width 23 height 7
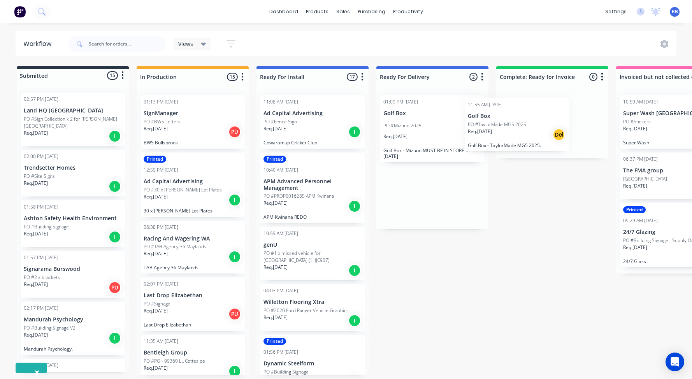
drag, startPoint x: 420, startPoint y: 122, endPoint x: 509, endPoint y: 125, distance: 88.4
click at [509, 125] on div "Submitted 15 Status colour #273444 hex #273444 Save Cancel Summaries Total orde…" at bounding box center [473, 220] width 959 height 309
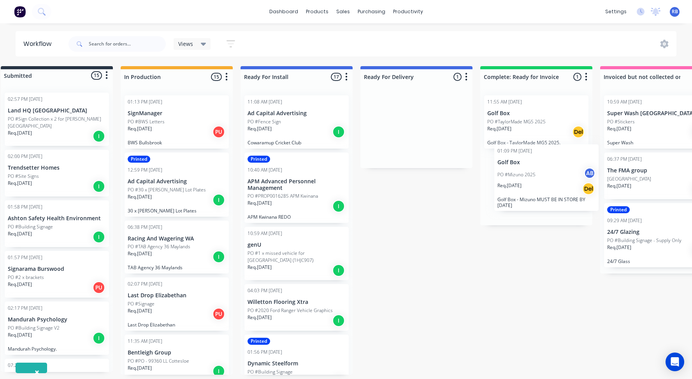
drag, startPoint x: 424, startPoint y: 137, endPoint x: 534, endPoint y: 170, distance: 115.0
click at [534, 170] on div "Submitted 15 Status colour #273444 hex #273444 Save Cancel Summaries Total orde…" at bounding box center [457, 220] width 959 height 309
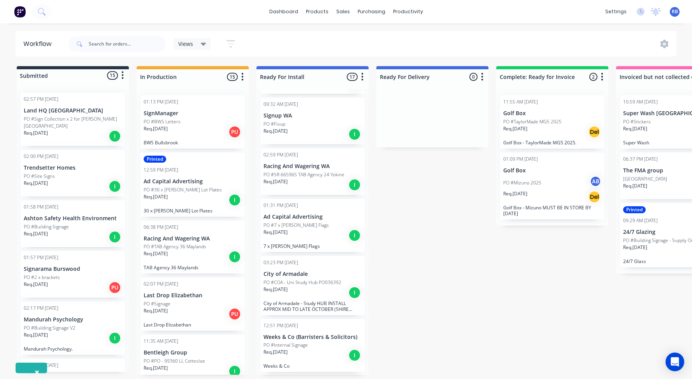
scroll to position [705, 0]
click at [677, 14] on span "RB" at bounding box center [675, 11] width 6 height 7
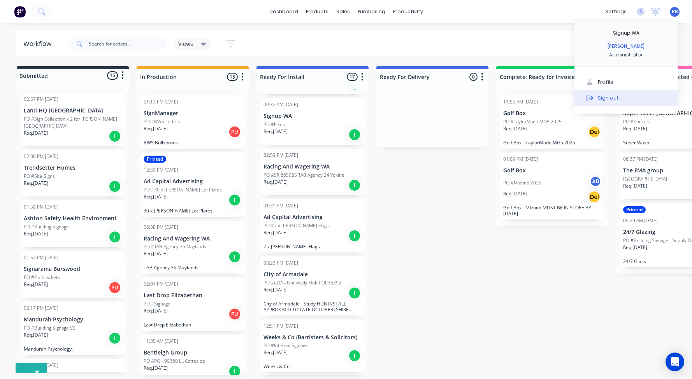
click at [617, 98] on button "Sign out" at bounding box center [626, 98] width 103 height 16
